Goal: Find specific page/section: Find specific page/section

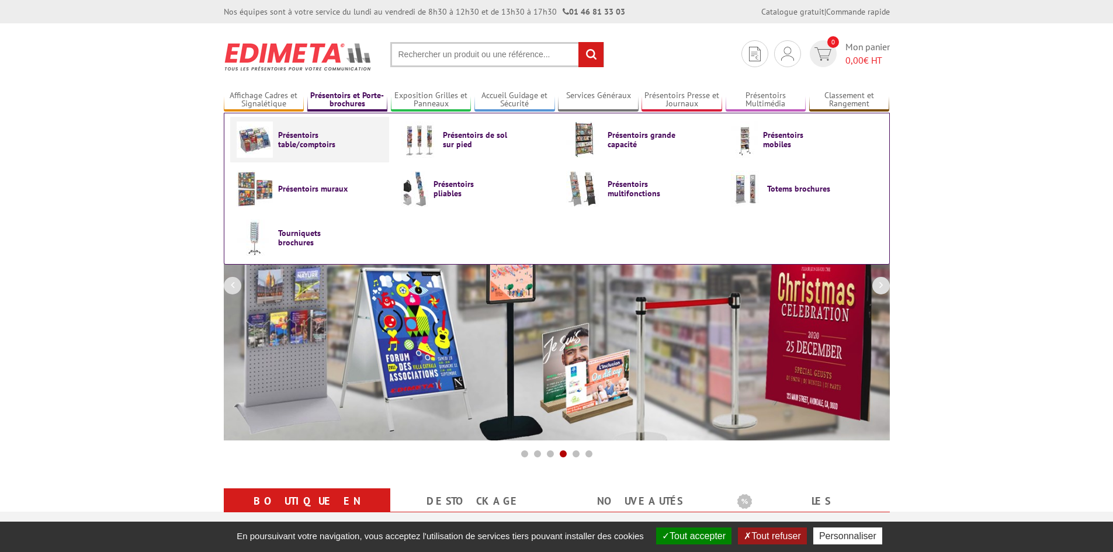
click at [292, 144] on span "Présentoirs table/comptoirs" at bounding box center [313, 139] width 70 height 19
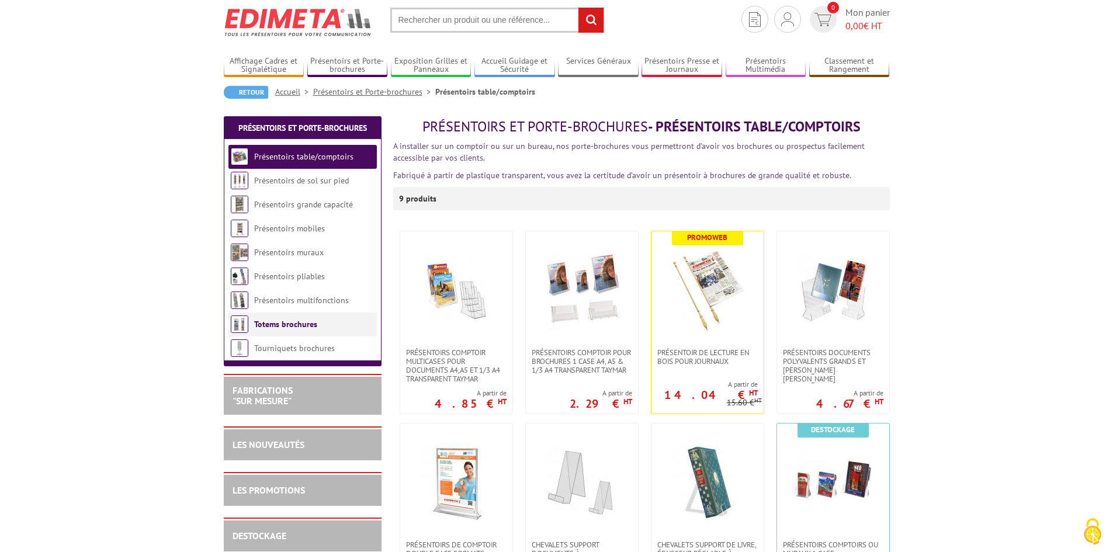
scroll to position [29, 0]
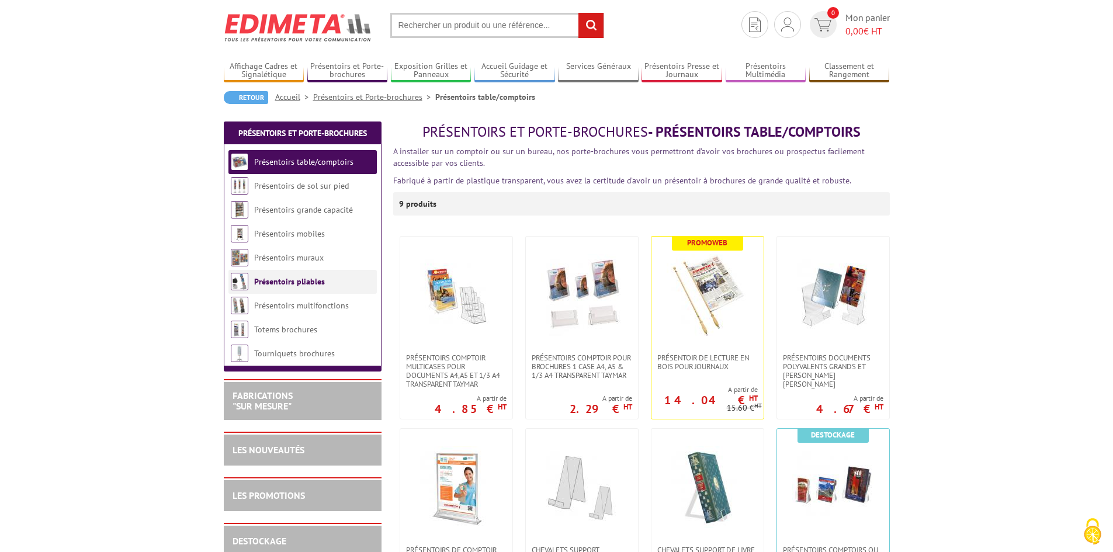
click at [293, 285] on link "Présentoirs pliables" at bounding box center [289, 281] width 71 height 11
